Goal: Contribute content: Add original content to the website for others to see

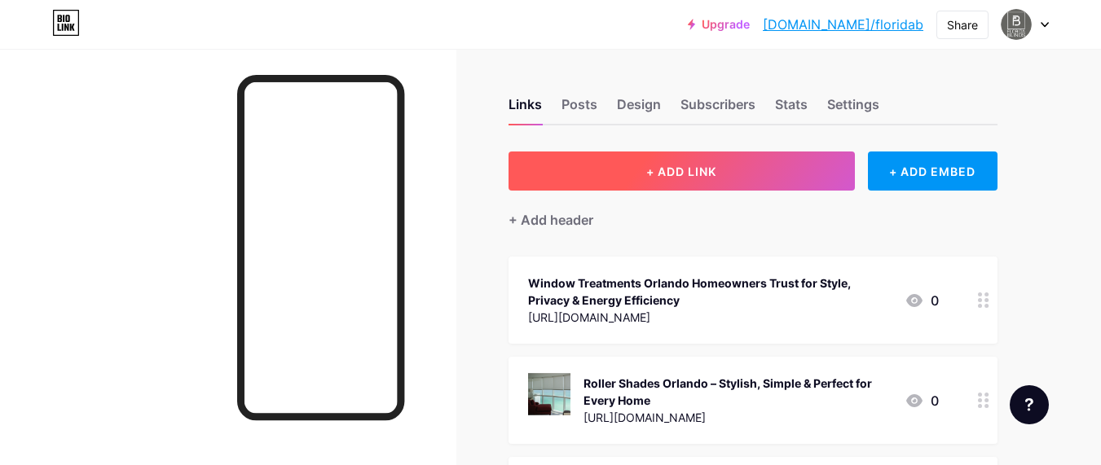
click at [655, 183] on button "+ ADD LINK" at bounding box center [682, 171] width 346 height 39
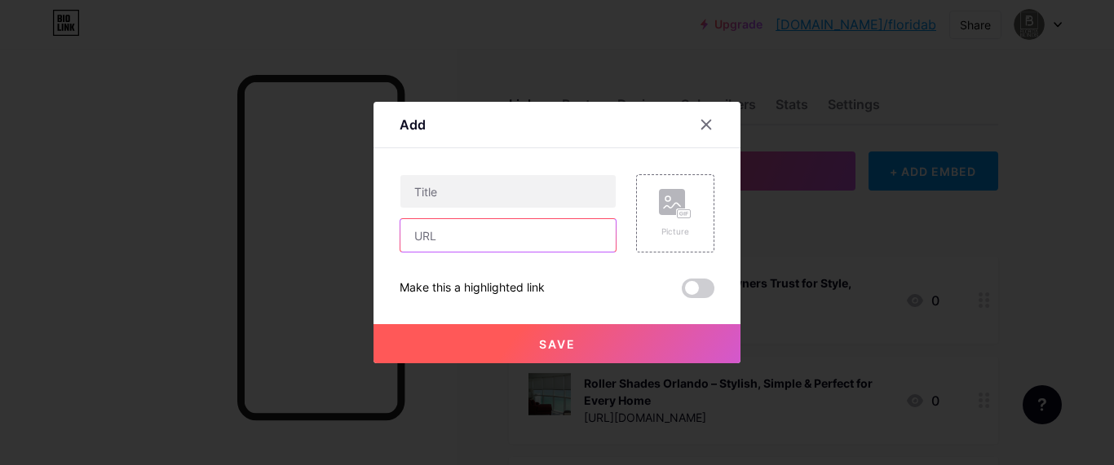
click at [433, 249] on input "text" at bounding box center [507, 235] width 215 height 33
paste input "[URL][DOMAIN_NAME]"
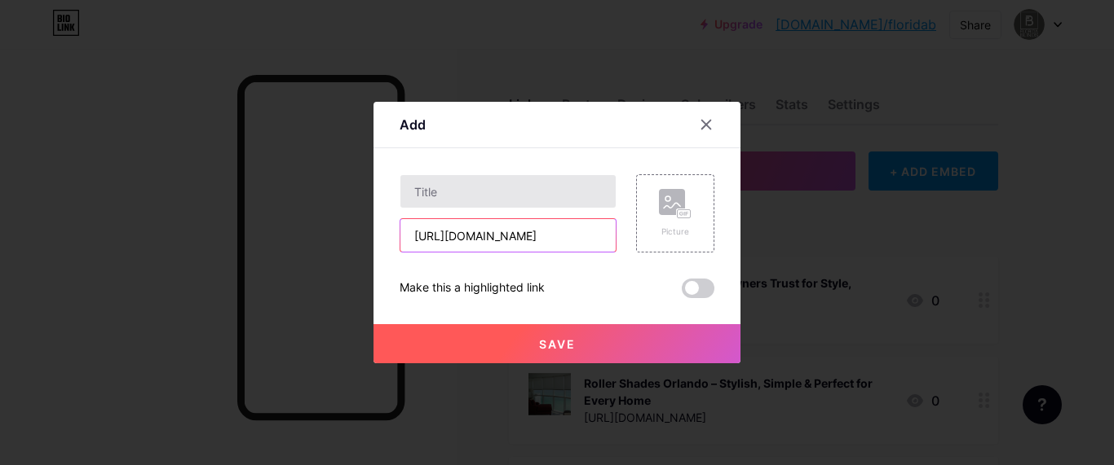
scroll to position [0, 483]
type input "[URL][DOMAIN_NAME]"
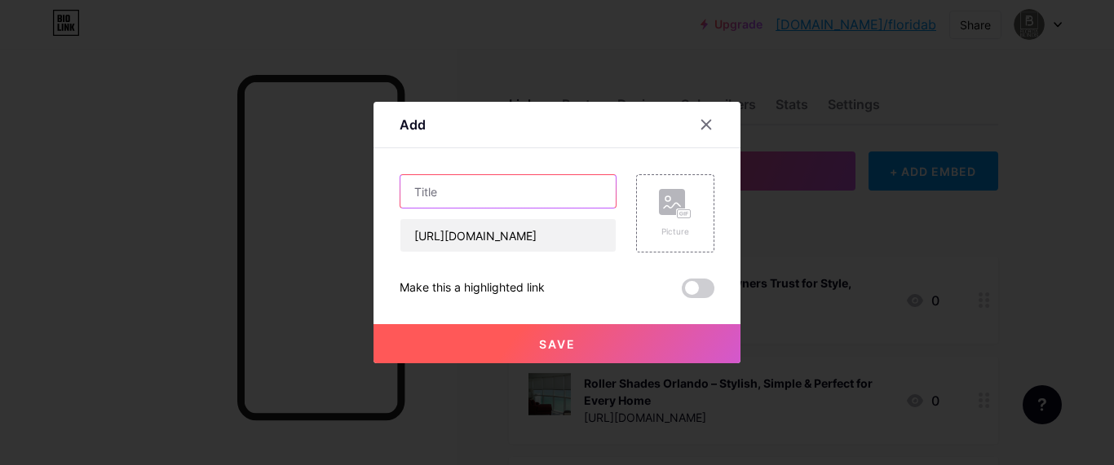
scroll to position [0, 0]
click at [454, 207] on input "text" at bounding box center [507, 191] width 215 height 33
paste input "Commercial Window Blinds – Stylish, Practical & Functional Solutions for Every …"
type input "Commercial Window Blinds – Stylish, Practical & Functional Solutions for Every …"
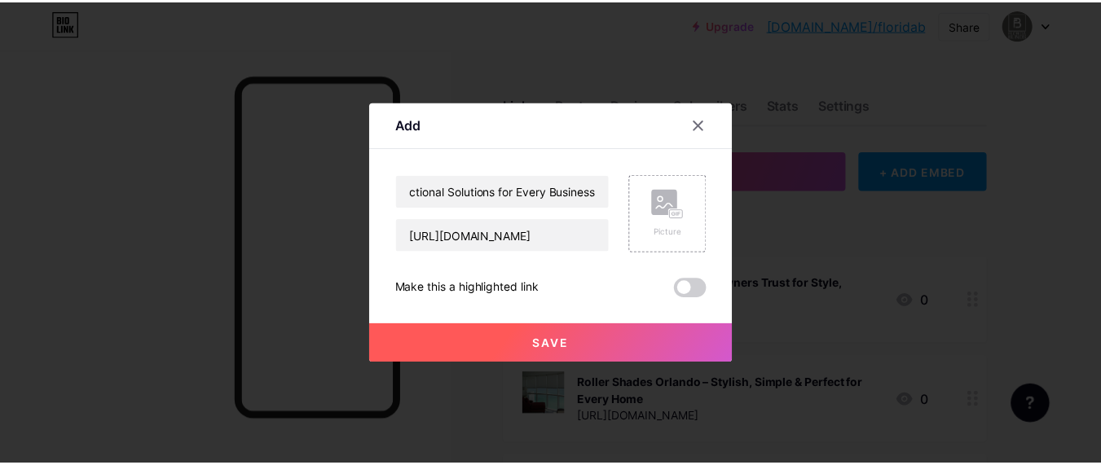
scroll to position [0, 0]
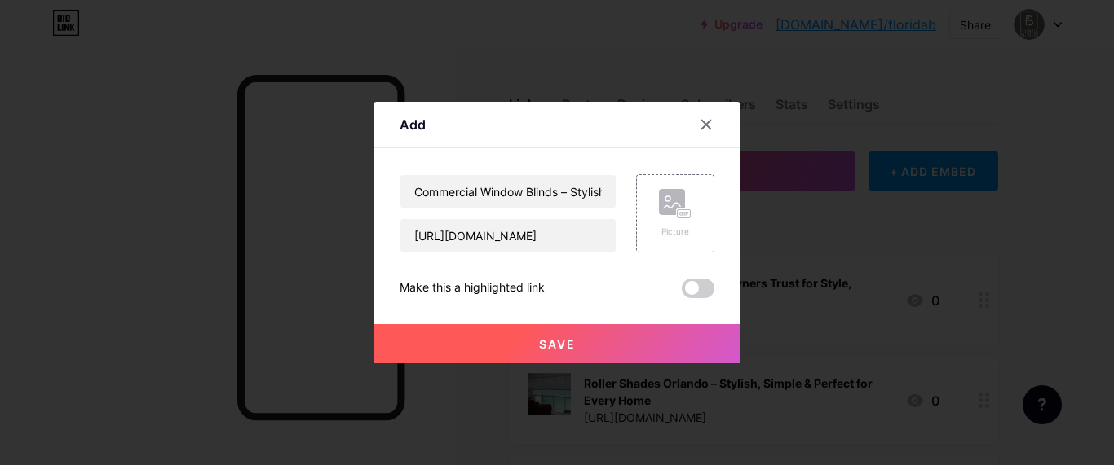
click at [543, 337] on button "Save" at bounding box center [556, 343] width 367 height 39
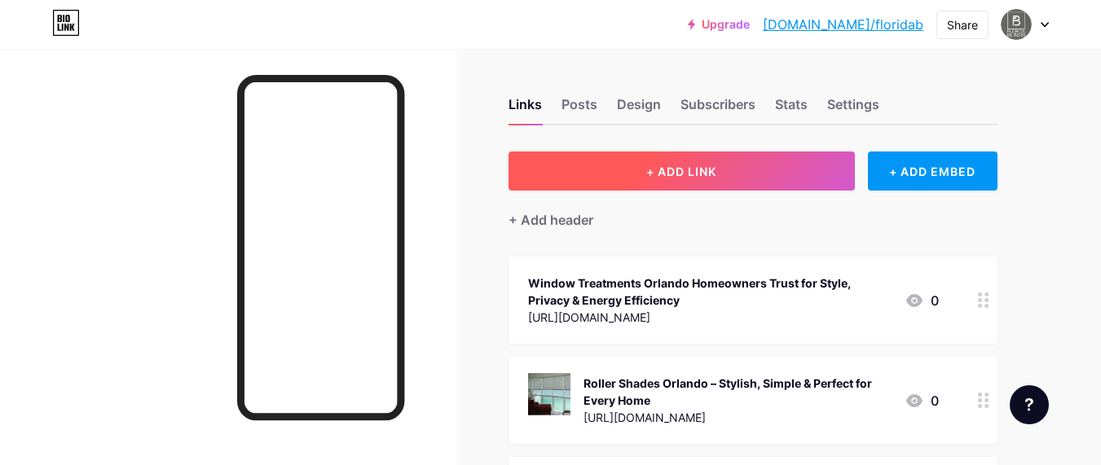
click at [671, 165] on span "+ ADD LINK" at bounding box center [681, 172] width 70 height 14
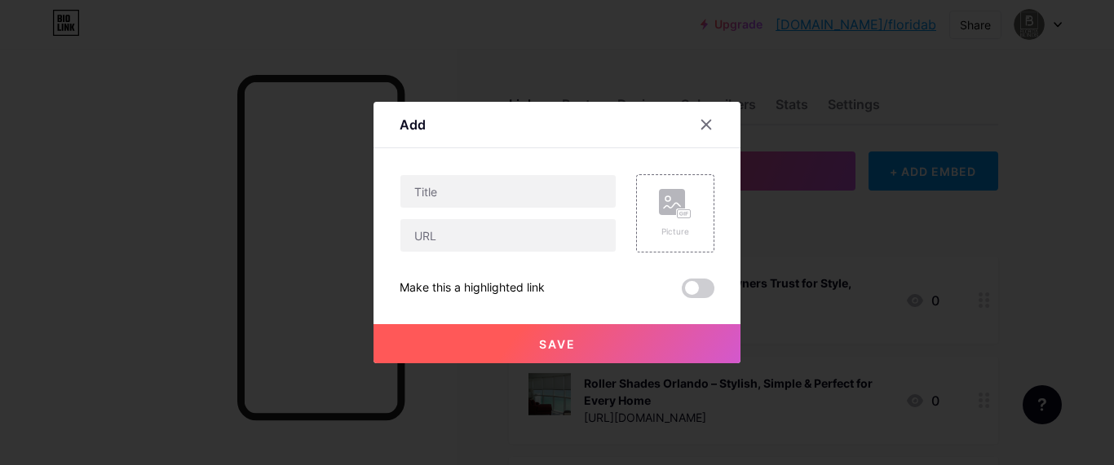
click at [458, 208] on div at bounding box center [507, 191] width 217 height 34
click at [463, 192] on input "text" at bounding box center [507, 191] width 215 height 33
paste input "Commercial Window Blinds – Stylish, Practical & Functional Solutions for Every …"
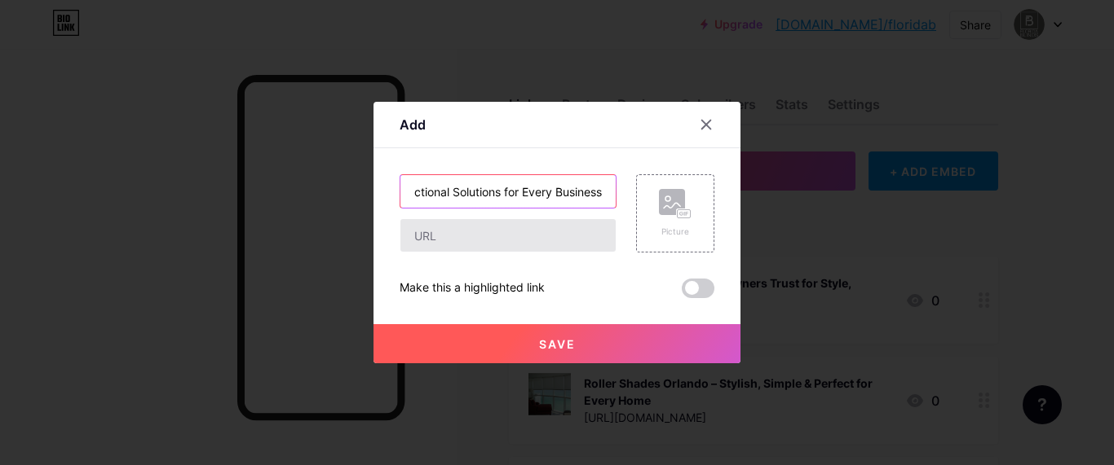
type input "Commercial Window Blinds – Stylish, Practical & Functional Solutions for Every …"
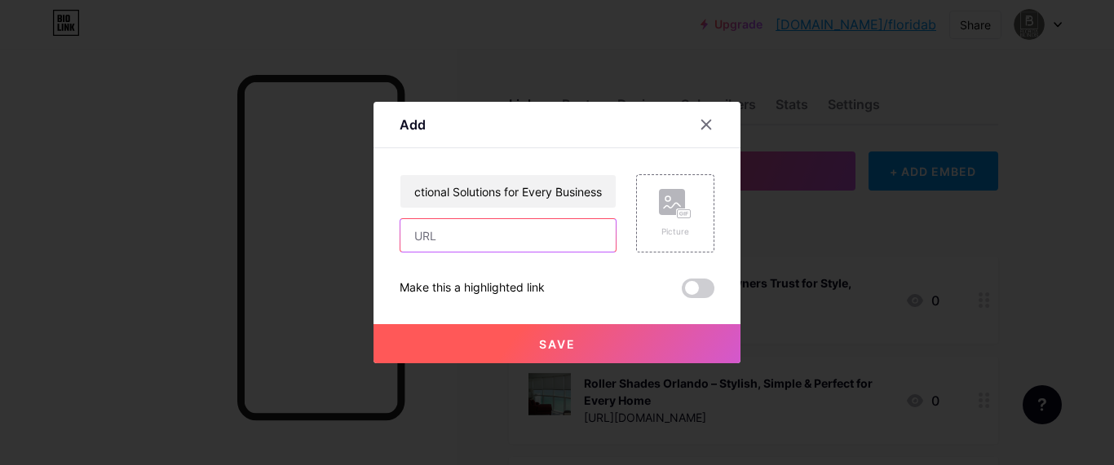
scroll to position [0, 0]
click at [461, 236] on input "text" at bounding box center [507, 235] width 215 height 33
paste input "[URL][DOMAIN_NAME]"
type input "[URL][DOMAIN_NAME]"
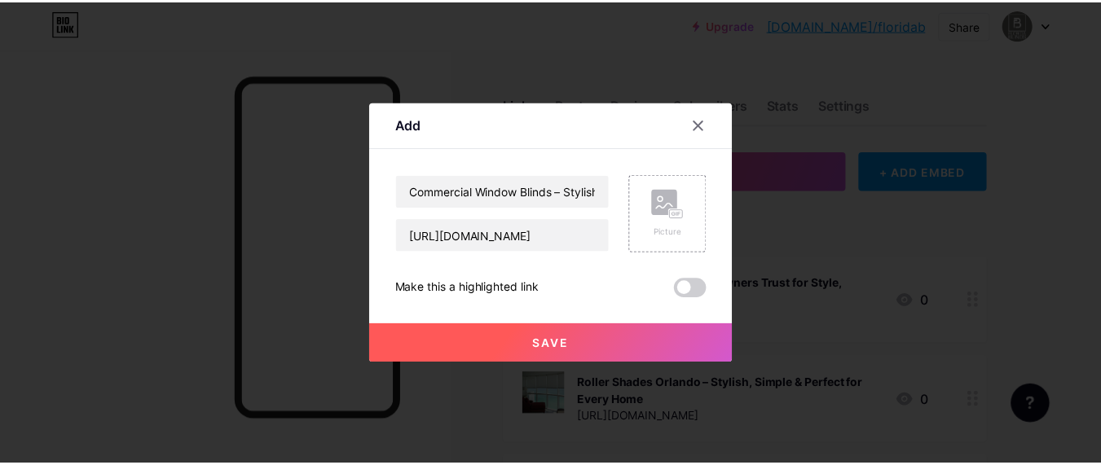
scroll to position [0, 0]
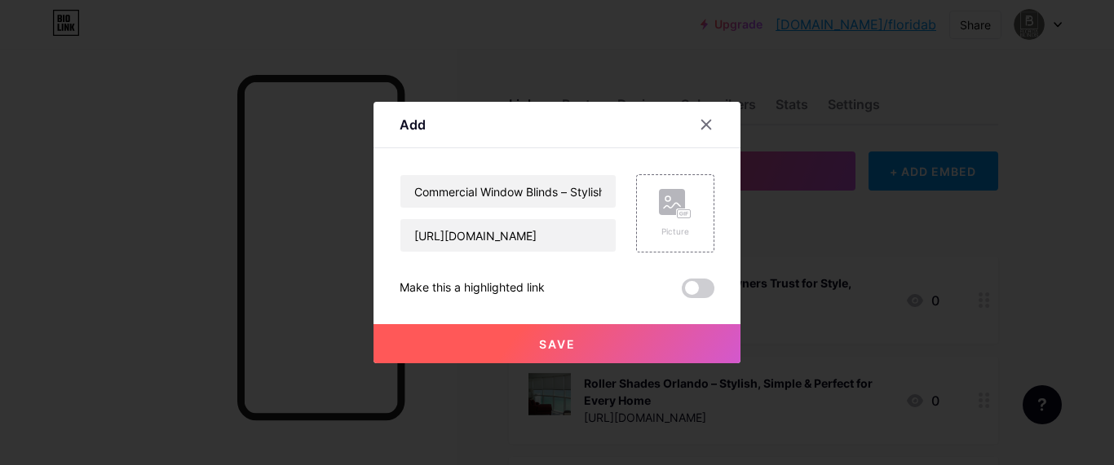
click at [700, 293] on span at bounding box center [697, 289] width 33 height 20
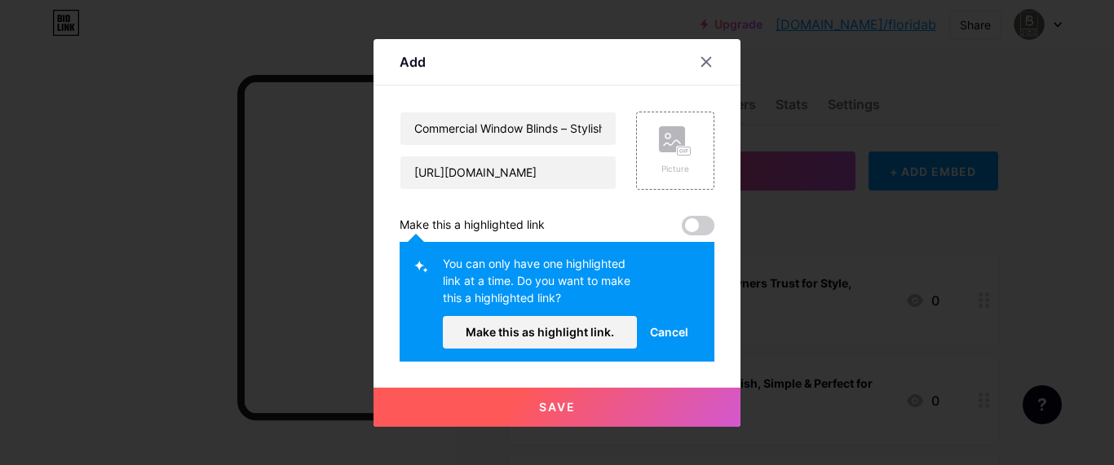
click at [712, 223] on span at bounding box center [697, 226] width 33 height 20
click at [699, 230] on span at bounding box center [697, 226] width 33 height 20
click at [664, 337] on span "Cancel" at bounding box center [669, 332] width 38 height 17
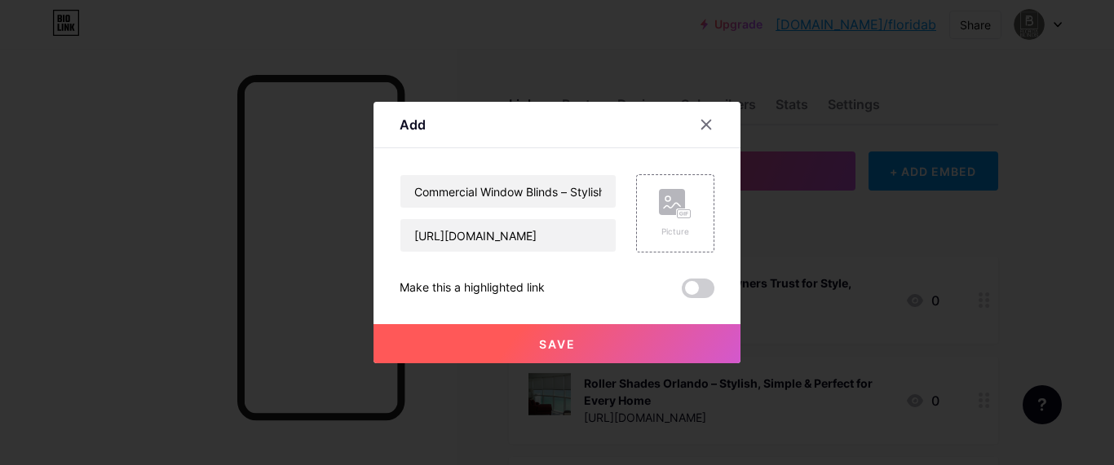
click at [693, 298] on div "Save" at bounding box center [556, 330] width 367 height 65
click at [696, 289] on span at bounding box center [697, 289] width 33 height 20
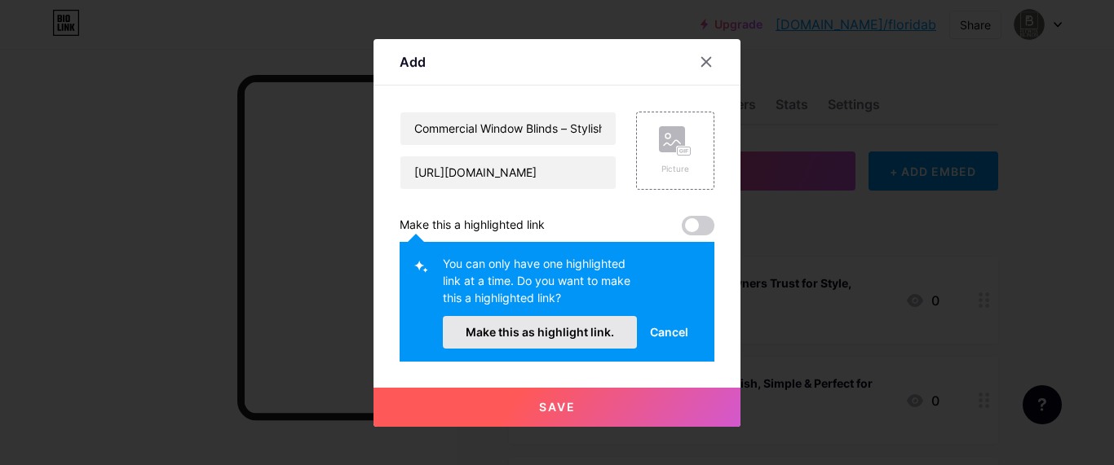
click at [496, 331] on span "Make this as highlight link." at bounding box center [539, 332] width 148 height 14
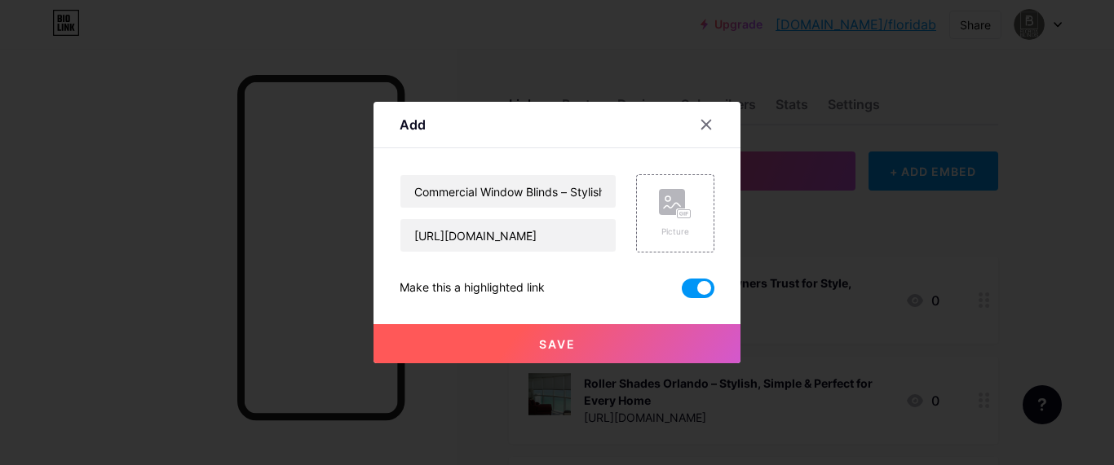
click at [573, 347] on span "Save" at bounding box center [557, 344] width 37 height 14
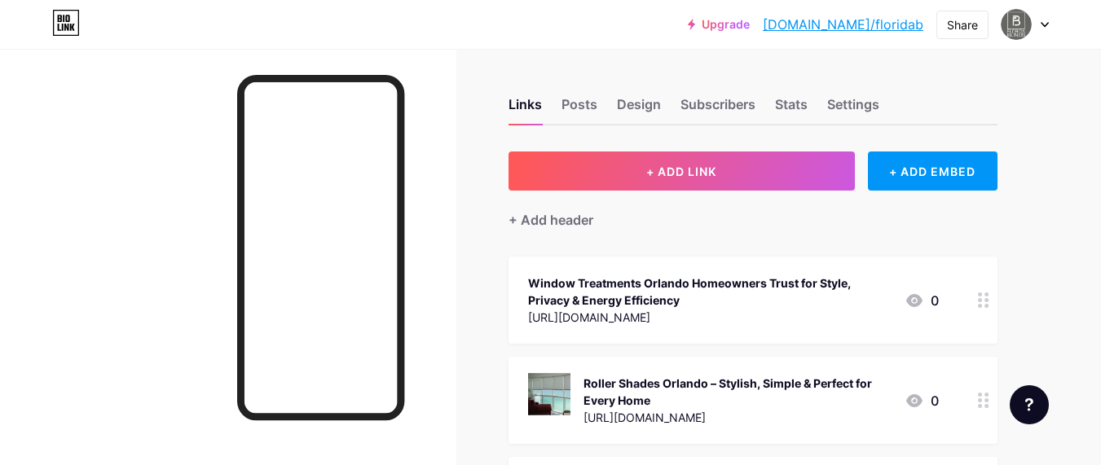
click at [908, 306] on icon at bounding box center [915, 301] width 20 height 20
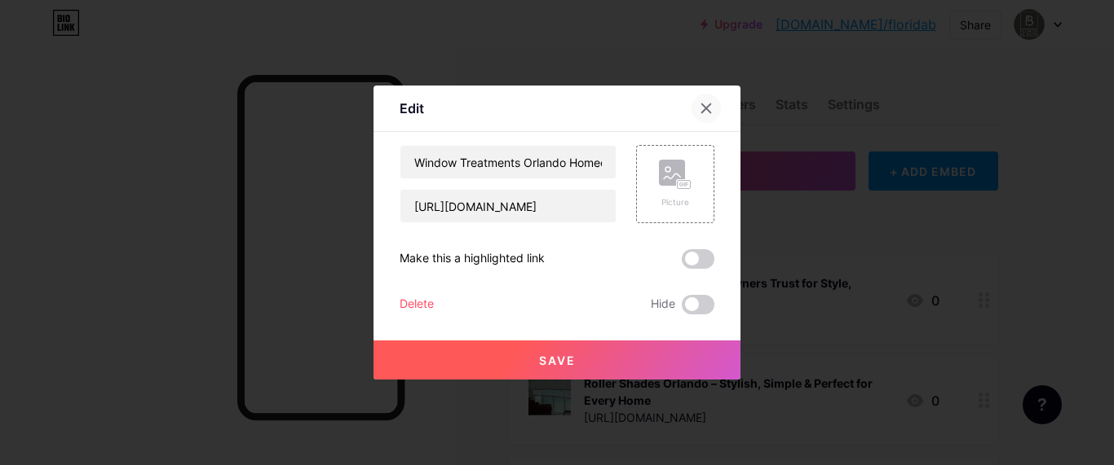
click at [703, 115] on div at bounding box center [705, 108] width 29 height 29
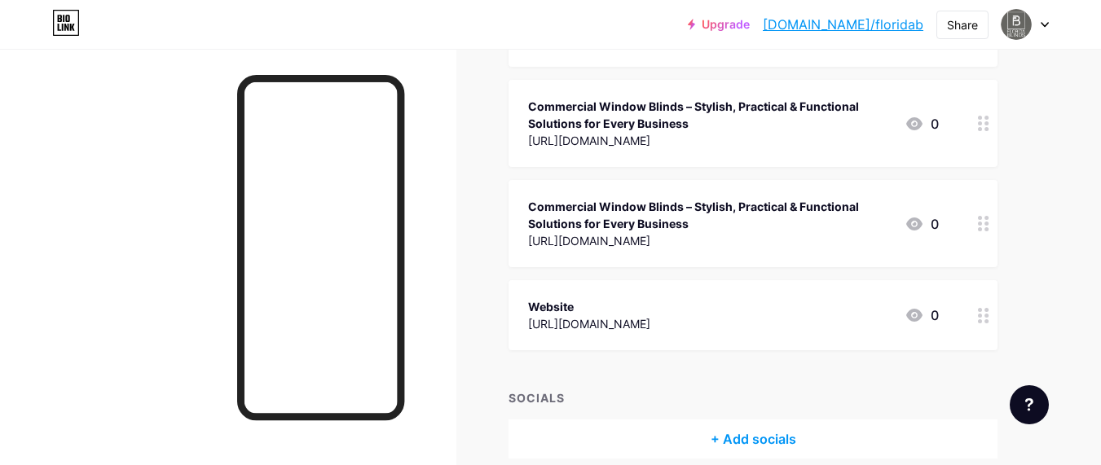
scroll to position [880, 0]
click at [963, 25] on div "Share" at bounding box center [962, 24] width 31 height 17
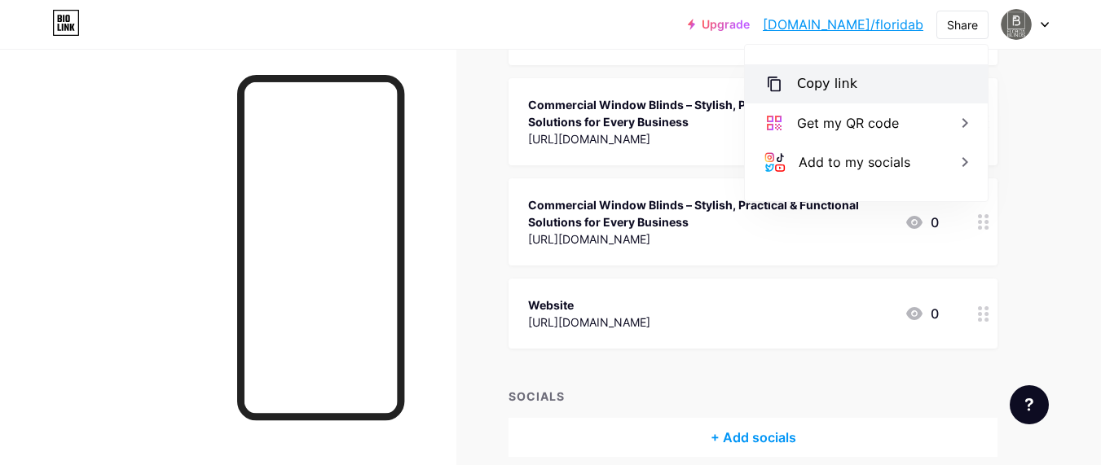
click at [851, 77] on div "Copy link" at bounding box center [866, 83] width 243 height 39
